Goal: Navigation & Orientation: Find specific page/section

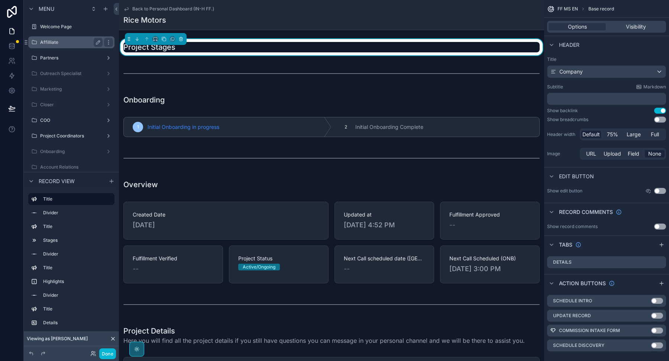
click at [65, 42] on label "Affilliate" at bounding box center [70, 42] width 60 height 6
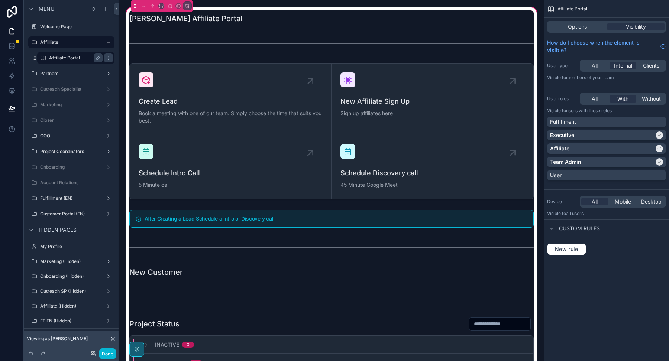
click at [70, 59] on label "Affiliate Portal" at bounding box center [74, 58] width 51 height 6
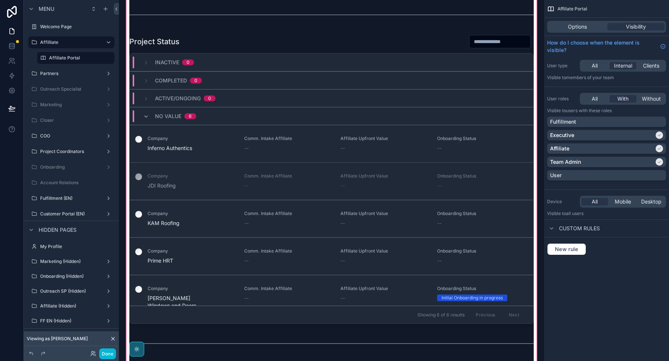
scroll to position [43, 0]
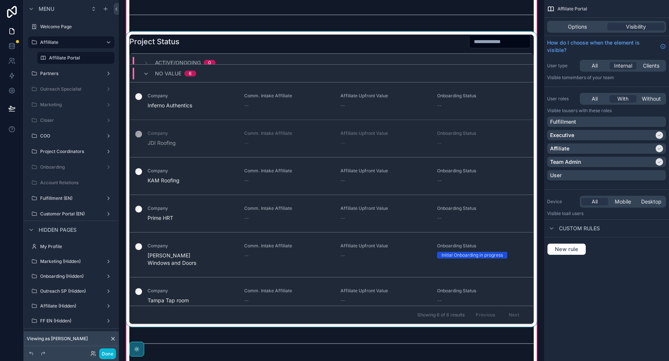
click at [204, 168] on div "scrollable content" at bounding box center [332, 180] width 414 height 296
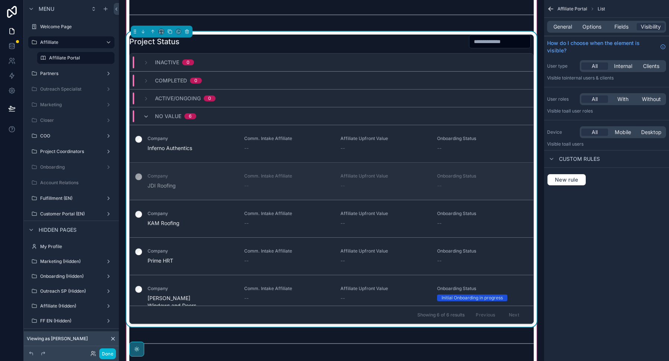
click at [200, 176] on span "Company" at bounding box center [192, 176] width 88 height 6
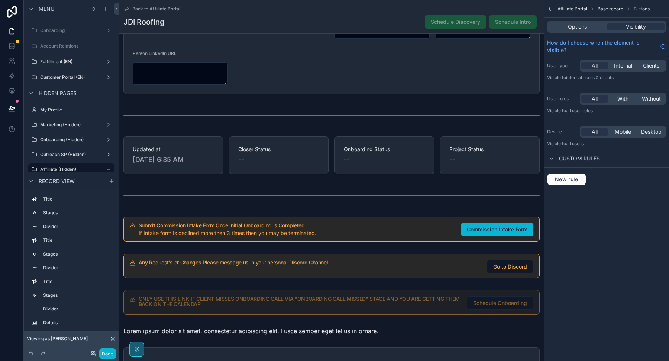
scroll to position [550, 0]
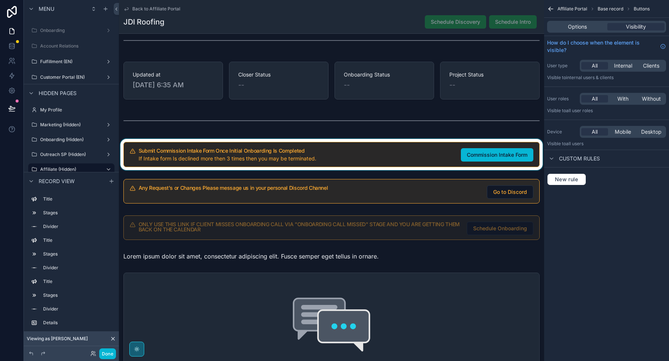
click at [380, 139] on div "scrollable content" at bounding box center [331, 154] width 425 height 31
click at [180, 139] on icon "scrollable content" at bounding box center [181, 138] width 5 height 5
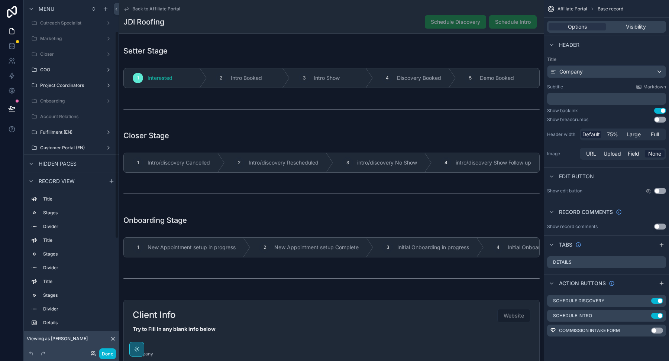
scroll to position [0, 0]
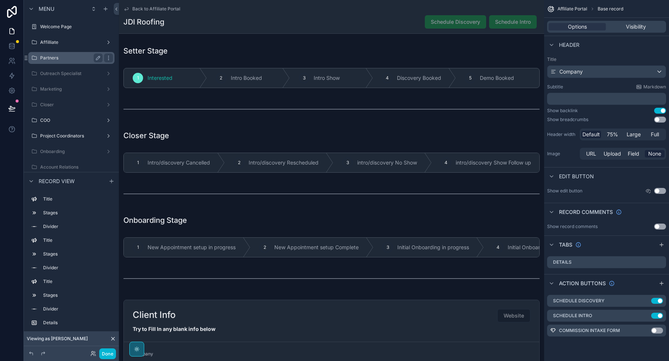
click at [61, 57] on label "Partners" at bounding box center [70, 58] width 60 height 6
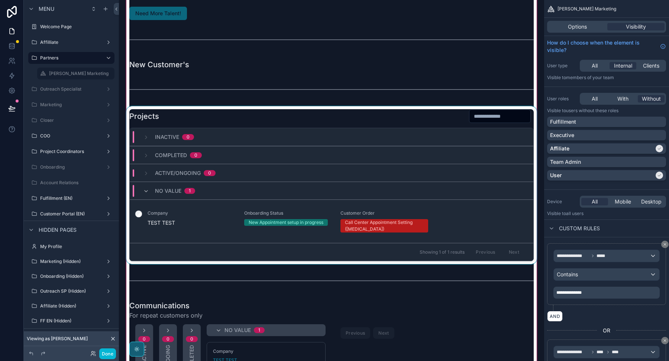
scroll to position [60, 0]
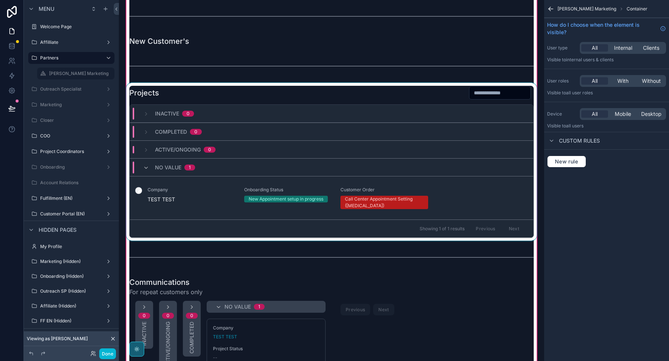
click at [221, 198] on div "scrollable content" at bounding box center [332, 162] width 414 height 158
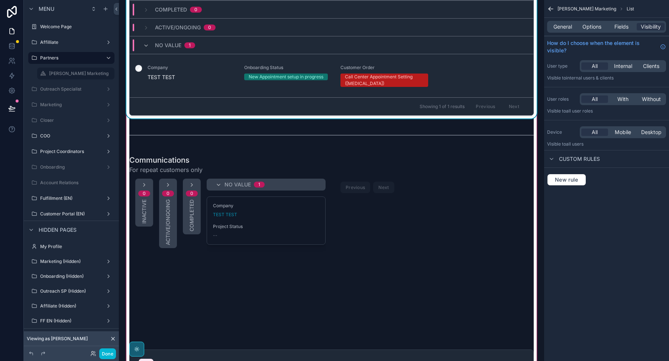
scroll to position [183, 0]
click at [592, 26] on span "Options" at bounding box center [592, 26] width 19 height 7
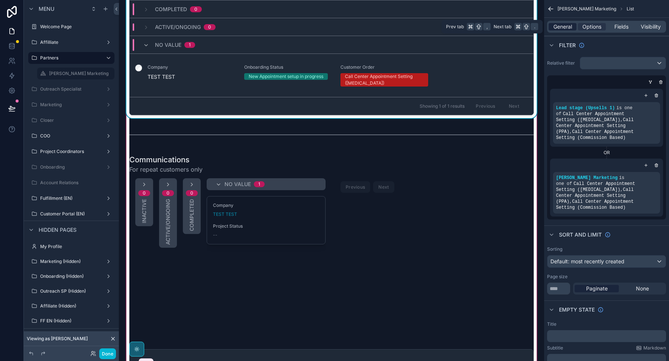
click at [569, 25] on span "General" at bounding box center [563, 26] width 19 height 7
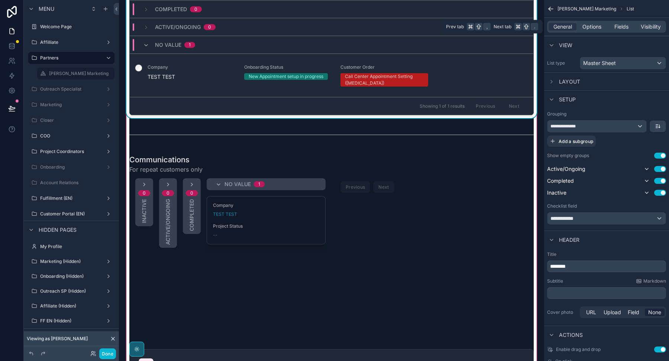
click at [592, 22] on div "General Options Fields Visibility" at bounding box center [606, 27] width 119 height 12
click at [591, 29] on span "Options" at bounding box center [592, 26] width 19 height 7
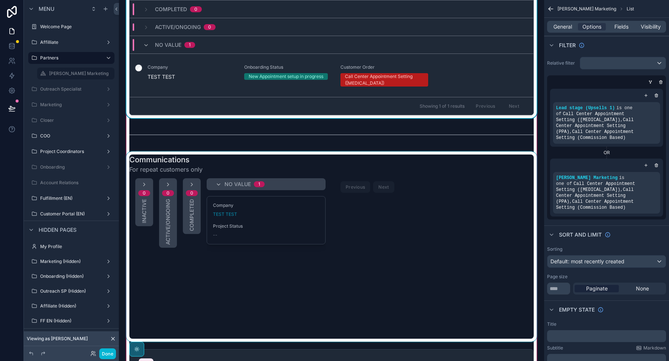
click at [433, 229] on div "scrollable content" at bounding box center [332, 247] width 414 height 190
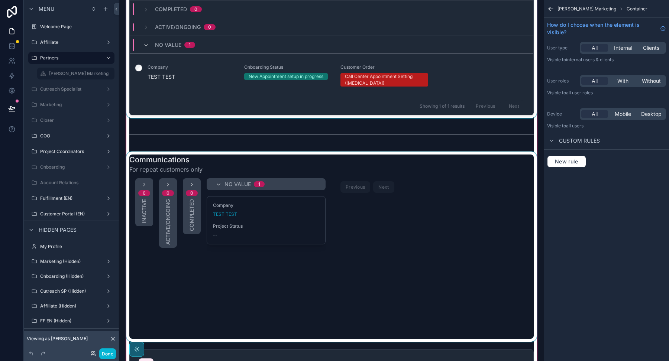
click at [480, 216] on div "scrollable content" at bounding box center [332, 247] width 414 height 190
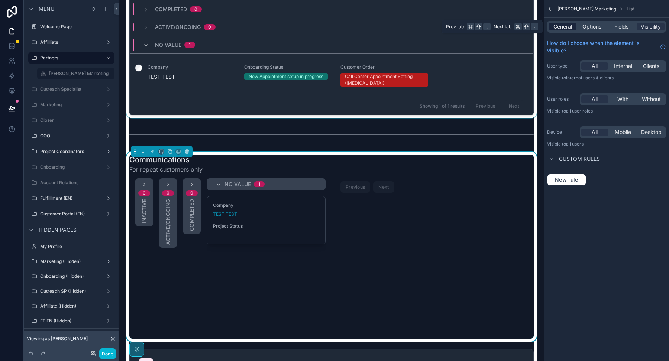
click at [564, 27] on span "General" at bounding box center [563, 26] width 19 height 7
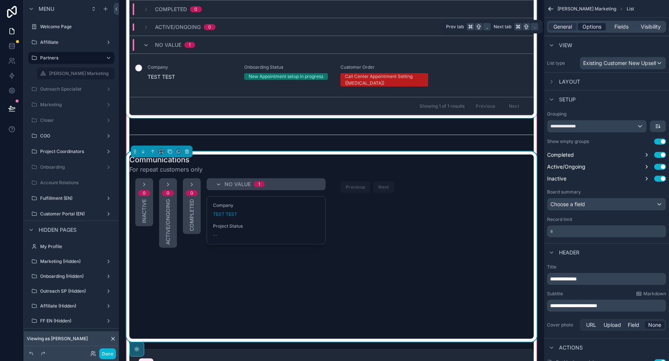
click at [589, 27] on span "Options" at bounding box center [592, 26] width 19 height 7
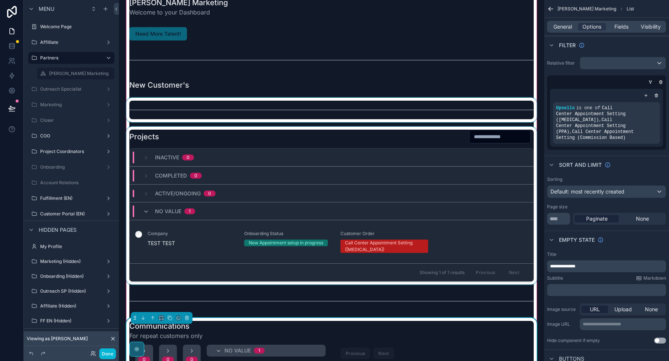
scroll to position [19, 0]
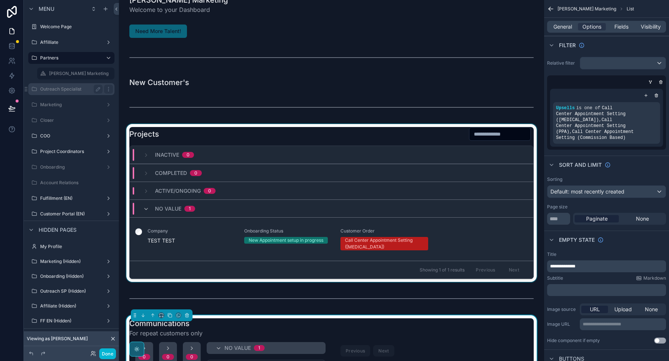
click at [56, 88] on label "Outreach Specialist" at bounding box center [70, 89] width 60 height 6
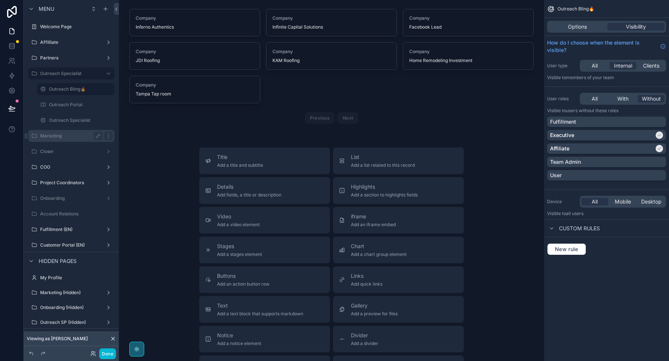
click at [72, 136] on label "Marketing" at bounding box center [70, 136] width 60 height 6
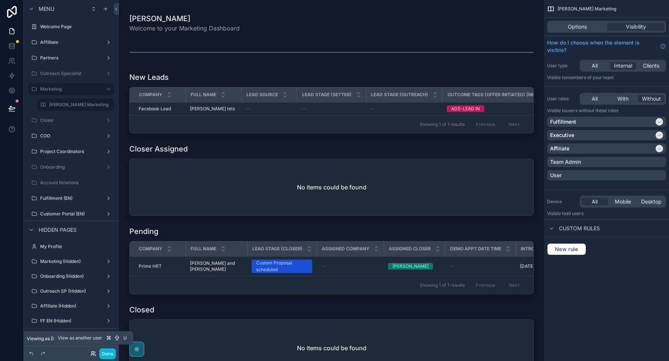
click at [93, 353] on icon at bounding box center [93, 354] width 6 height 6
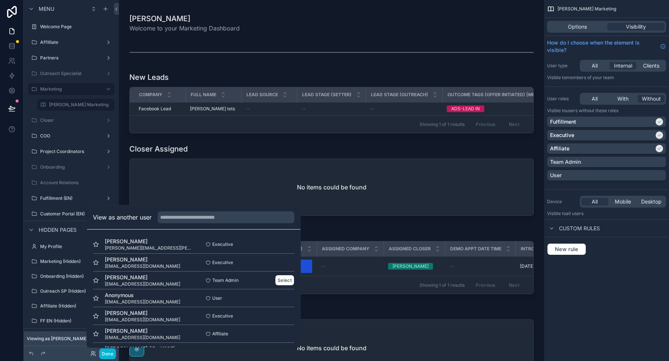
scroll to position [36, 0]
click at [285, 334] on button "Select" at bounding box center [284, 333] width 19 height 11
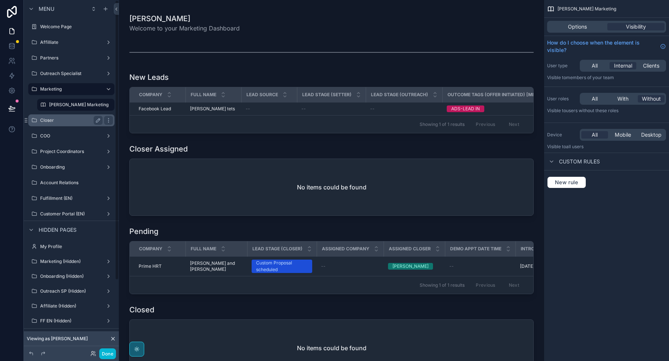
click at [67, 124] on div "Closer" at bounding box center [71, 120] width 62 height 9
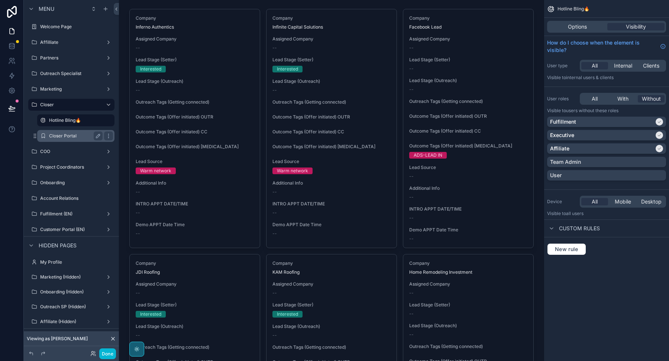
click at [83, 135] on label "Closer Portal" at bounding box center [74, 136] width 51 height 6
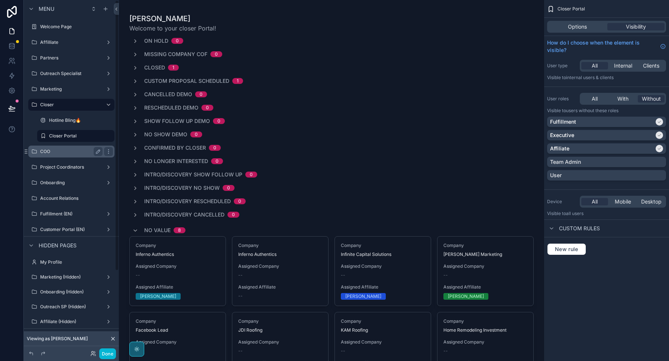
click at [65, 153] on label "COO" at bounding box center [70, 152] width 60 height 6
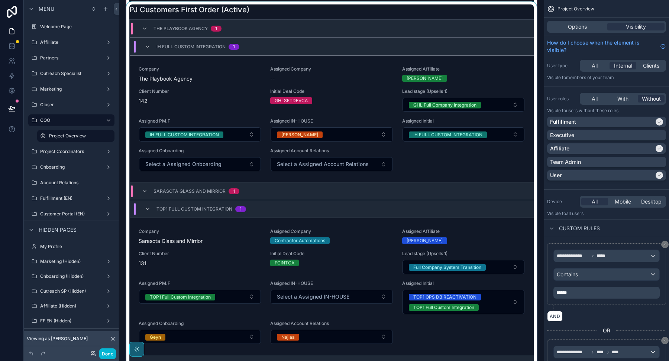
scroll to position [175, 0]
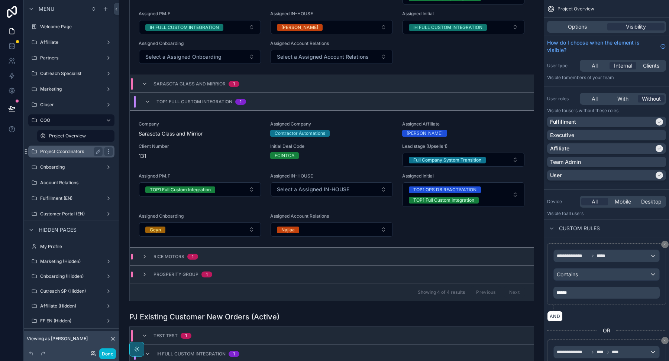
click at [75, 153] on label "Project Coordinators" at bounding box center [70, 152] width 60 height 6
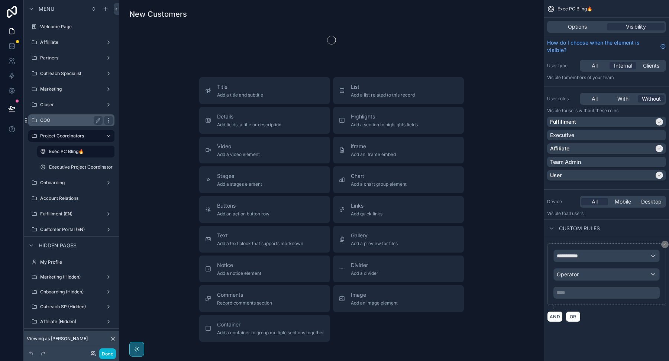
click at [72, 125] on div "COO" at bounding box center [71, 120] width 62 height 9
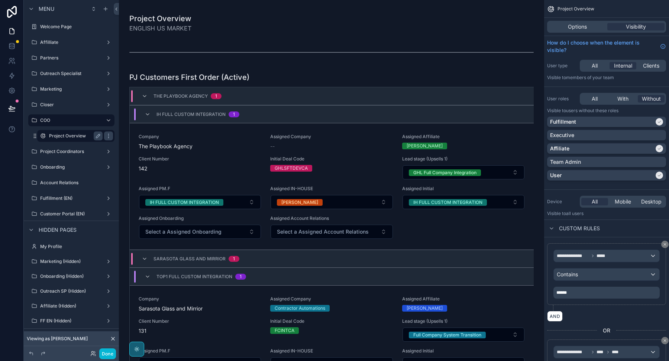
click at [67, 135] on label "Project Overview" at bounding box center [74, 136] width 51 height 6
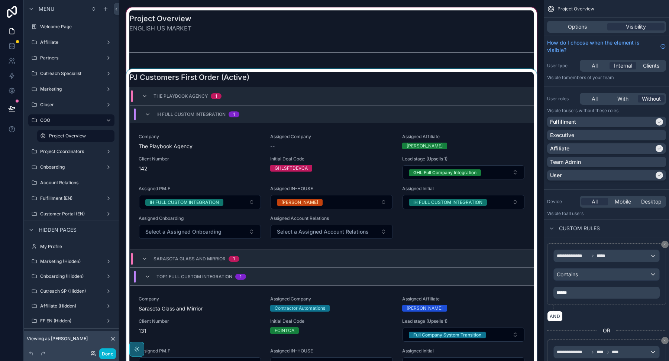
click at [213, 174] on div "scrollable content" at bounding box center [332, 274] width 414 height 411
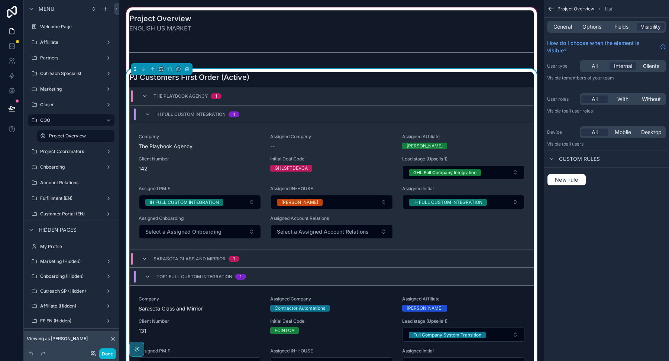
click at [207, 161] on span "Client Number" at bounding box center [200, 159] width 123 height 6
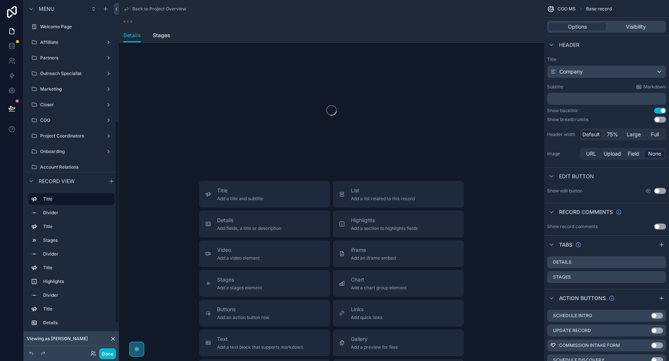
scroll to position [210, 0]
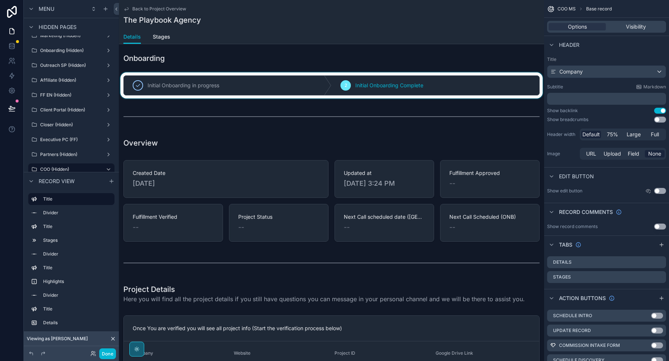
scroll to position [27, 0]
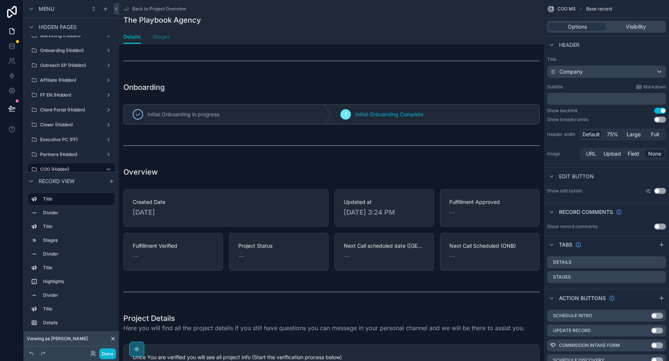
click at [160, 41] on link "Stages" at bounding box center [161, 37] width 17 height 15
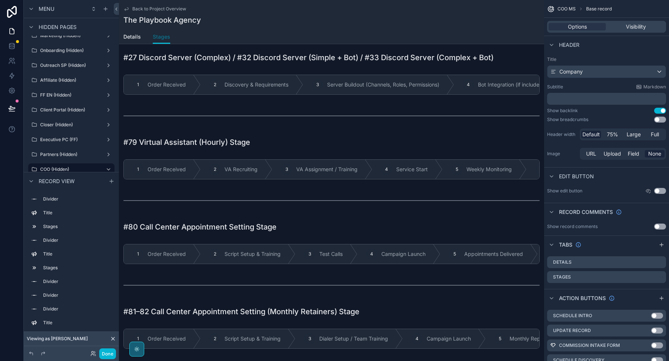
scroll to position [1464, 0]
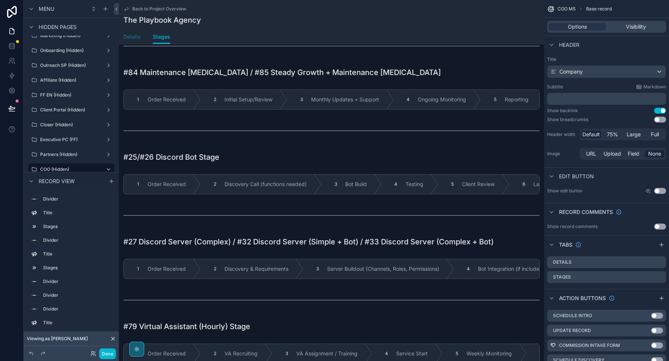
click at [133, 38] on span "Details" at bounding box center [131, 36] width 17 height 7
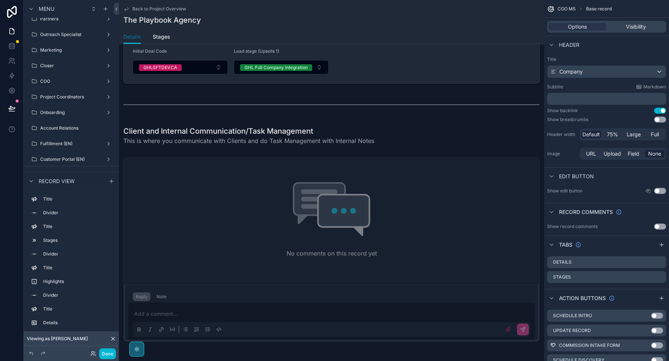
scroll to position [524, 0]
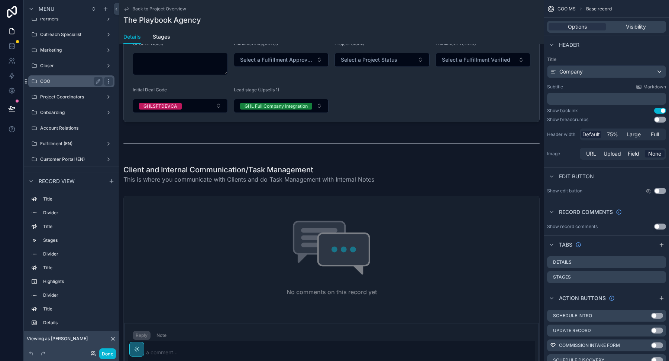
click at [60, 84] on label "COO" at bounding box center [70, 81] width 60 height 6
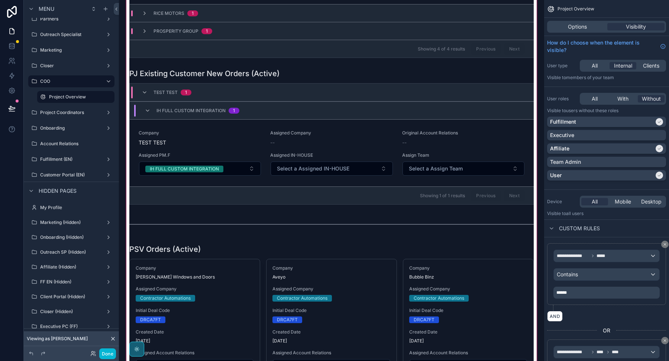
scroll to position [434, 0]
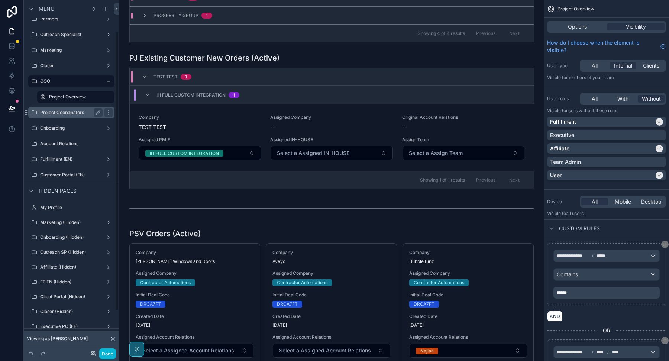
click at [58, 110] on label "Project Coordinators" at bounding box center [70, 113] width 60 height 6
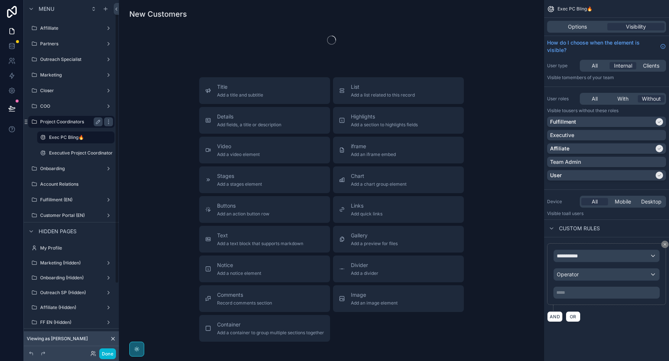
scroll to position [17, 0]
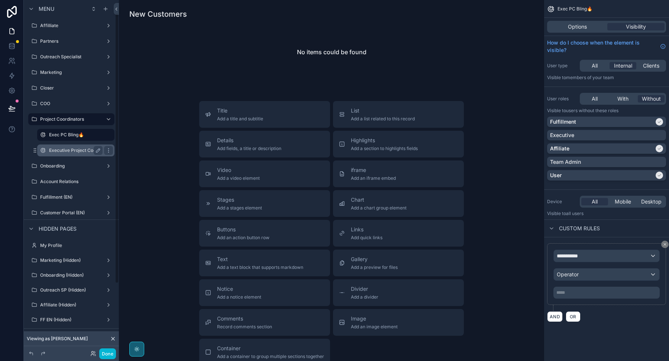
click at [70, 149] on label "Executive Project Coordinator" at bounding box center [81, 151] width 64 height 6
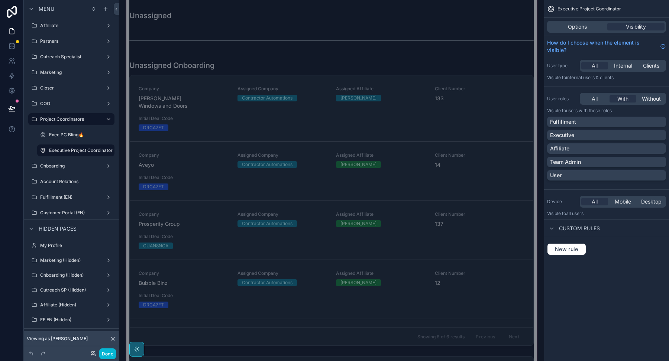
scroll to position [1109, 0]
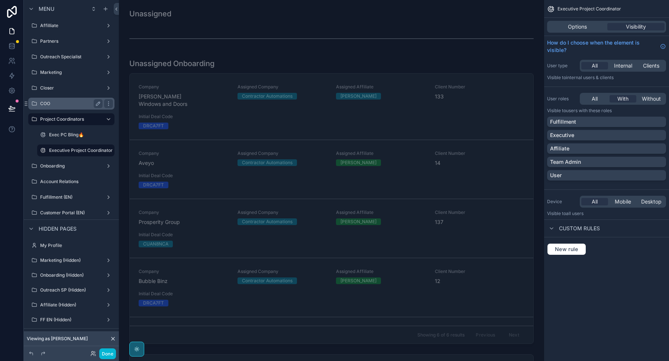
click at [71, 105] on label "COO" at bounding box center [70, 104] width 60 height 6
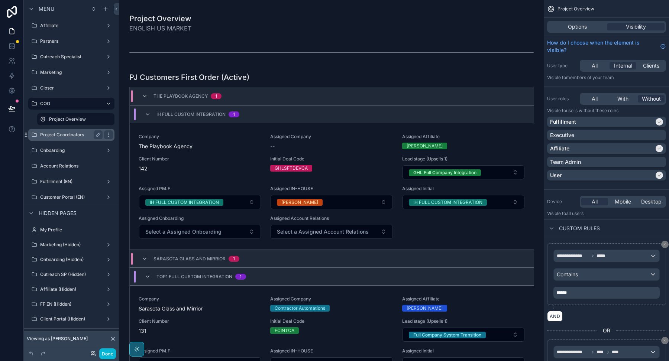
click at [61, 136] on label "Project Coordinators" at bounding box center [70, 135] width 60 height 6
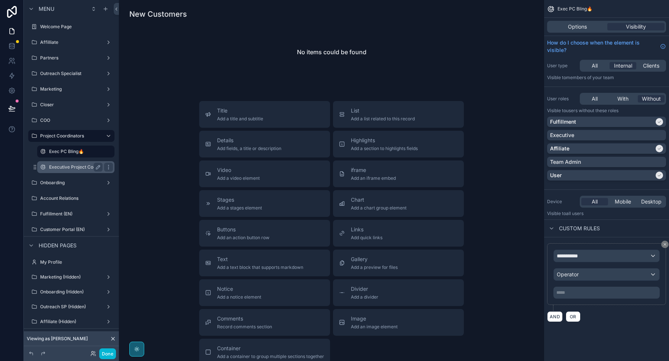
click at [70, 165] on label "Executive Project Coordinator" at bounding box center [81, 167] width 64 height 6
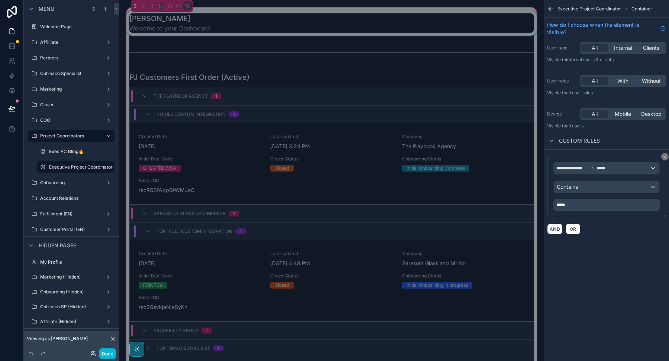
click at [323, 15] on div "scrollable content" at bounding box center [332, 22] width 414 height 25
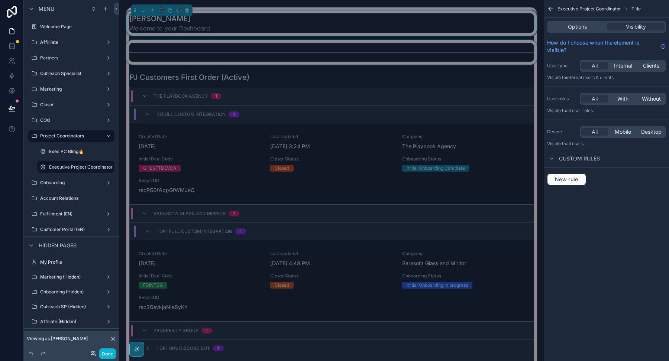
click at [319, 47] on div "scrollable content" at bounding box center [332, 52] width 414 height 25
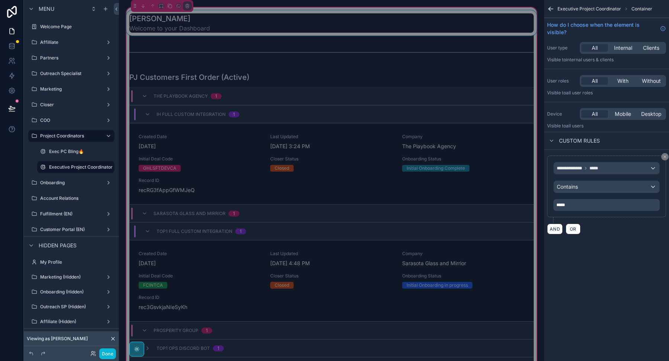
click at [322, 19] on div "scrollable content" at bounding box center [332, 22] width 414 height 25
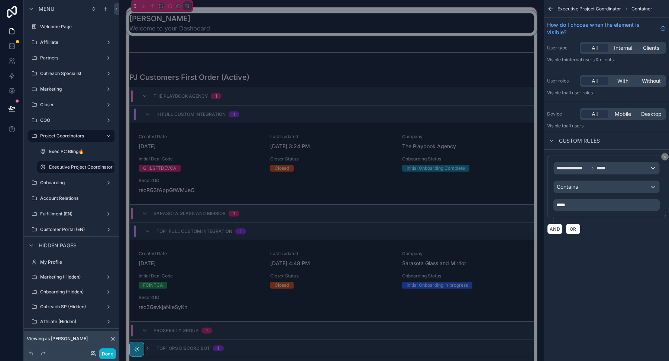
click at [348, 12] on div "scrollable content" at bounding box center [332, 22] width 414 height 25
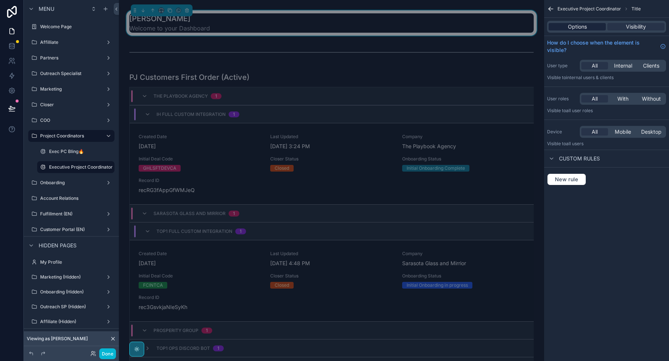
click at [564, 25] on div "Options" at bounding box center [577, 26] width 57 height 7
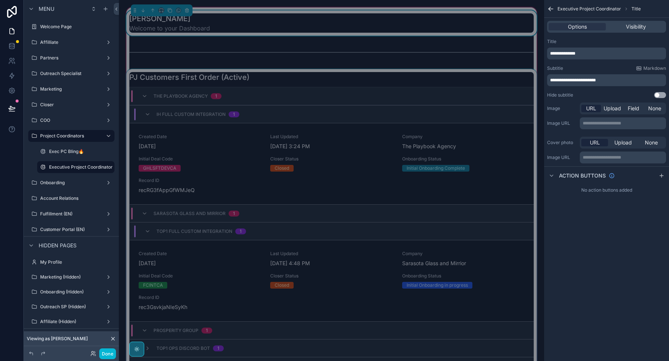
click at [453, 127] on div "scrollable content" at bounding box center [332, 223] width 414 height 309
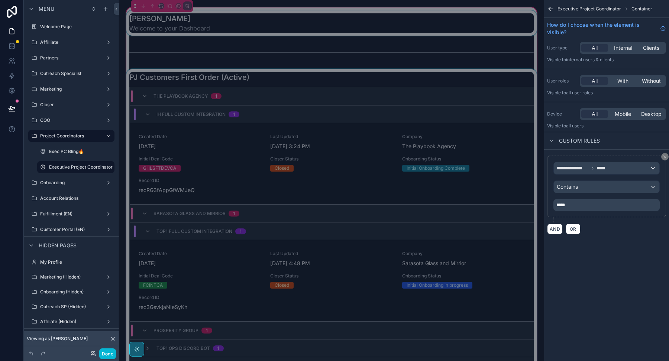
click at [506, 107] on div "IH FULL CUSTOM INTEGRATION 1" at bounding box center [332, 114] width 404 height 18
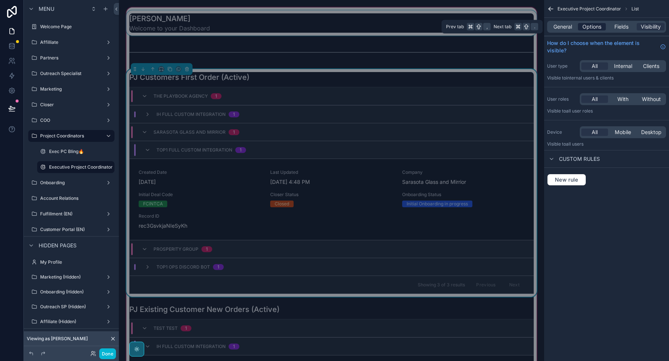
click at [593, 26] on span "Options" at bounding box center [592, 26] width 19 height 7
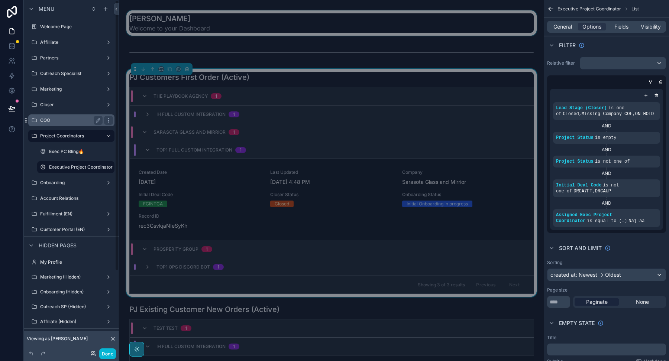
click at [57, 124] on div "COO" at bounding box center [71, 120] width 62 height 9
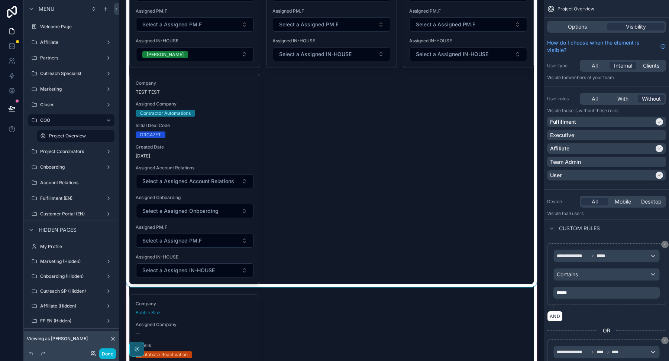
scroll to position [824, 0]
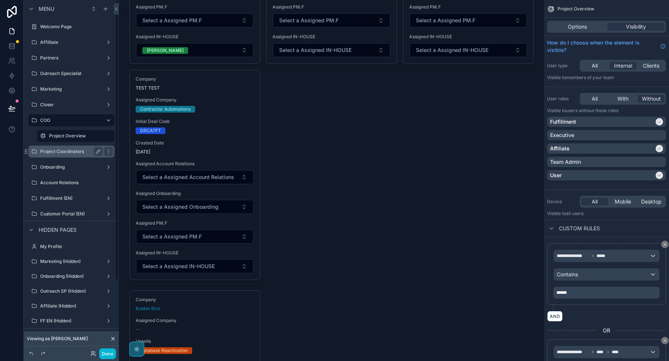
click at [49, 152] on label "Project Coordinators" at bounding box center [70, 152] width 60 height 6
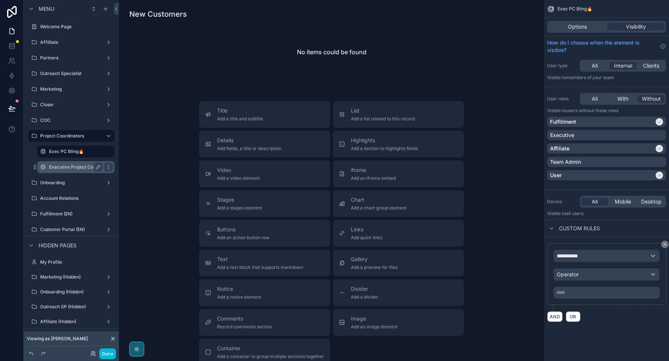
click at [67, 166] on label "Executive Project Coordinator" at bounding box center [81, 167] width 64 height 6
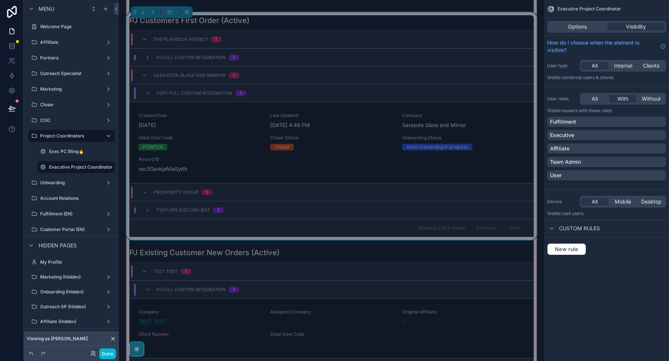
scroll to position [59, 0]
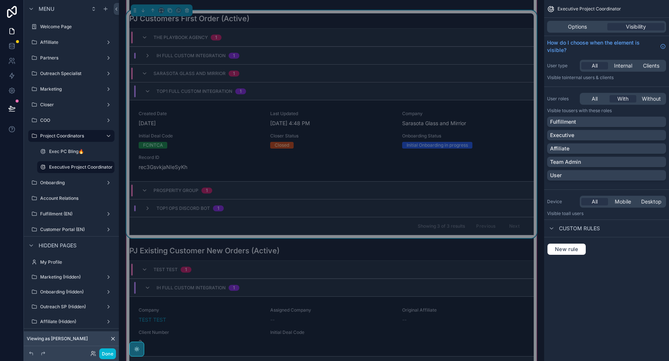
click at [308, 20] on div "PJ Customers First Order (Active)" at bounding box center [331, 18] width 405 height 10
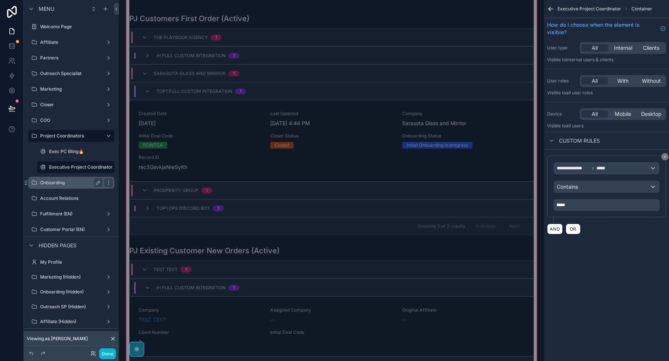
click at [58, 184] on label "Onboarding" at bounding box center [70, 183] width 60 height 6
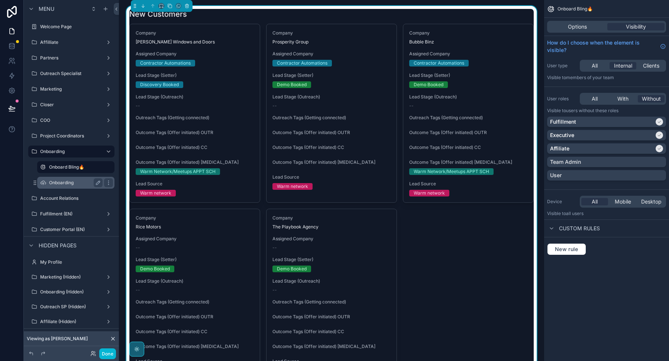
click at [62, 184] on label "Onboarding" at bounding box center [74, 183] width 51 height 6
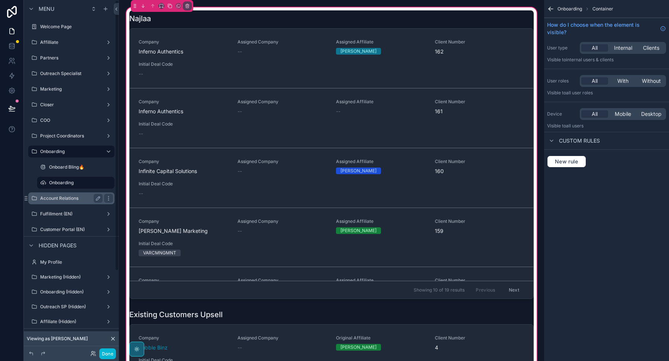
click at [73, 198] on label "Account Relations" at bounding box center [70, 199] width 60 height 6
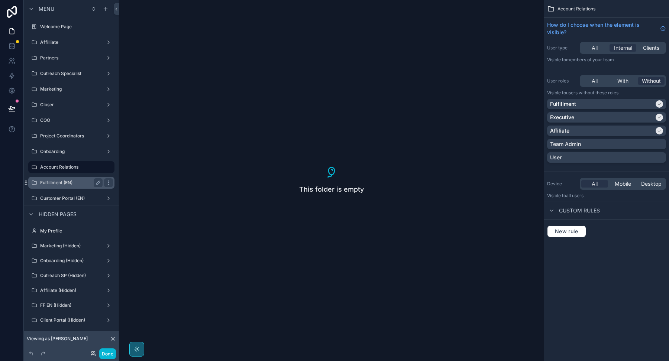
click at [64, 180] on label "Fulfillment (EN)" at bounding box center [70, 183] width 60 height 6
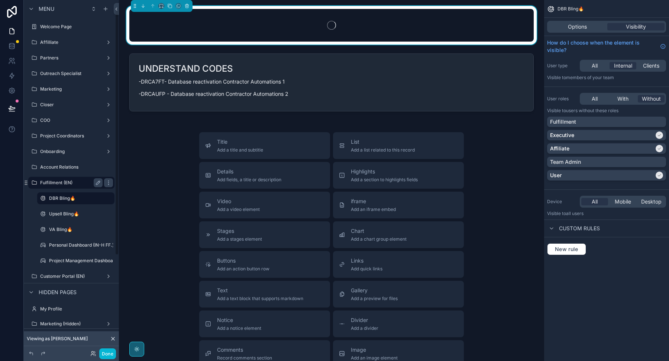
scroll to position [14, 0]
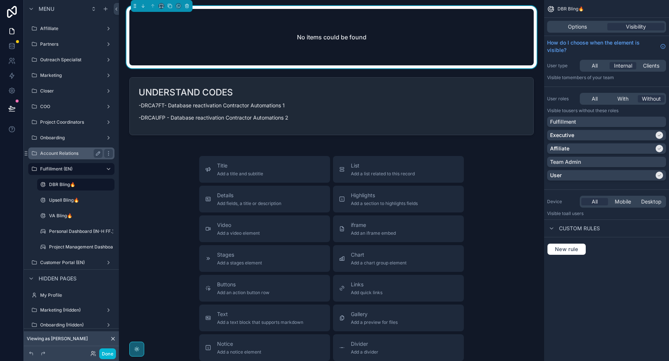
click at [80, 154] on label "Account Relations" at bounding box center [70, 154] width 60 height 6
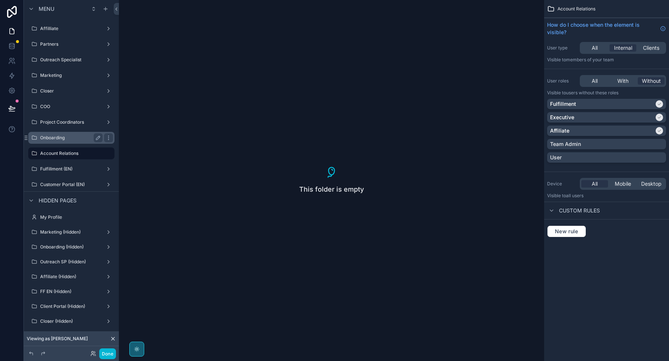
click at [72, 136] on label "Onboarding" at bounding box center [70, 138] width 60 height 6
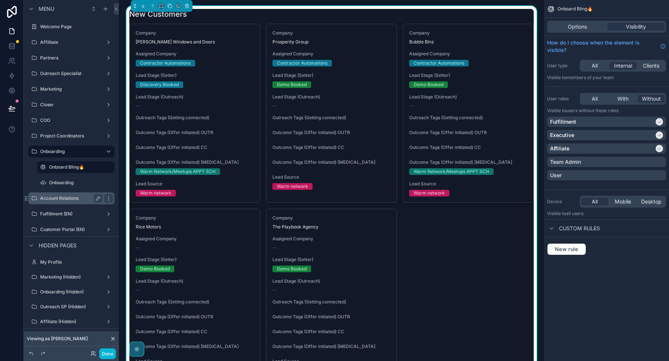
click at [55, 200] on label "Account Relations" at bounding box center [70, 199] width 60 height 6
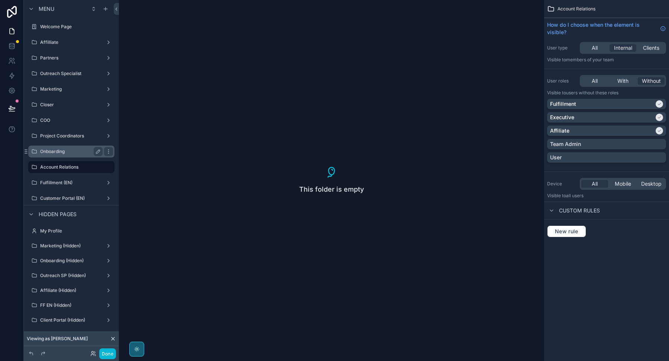
click at [57, 153] on label "Onboarding" at bounding box center [70, 152] width 60 height 6
